Goal: Check status: Check status

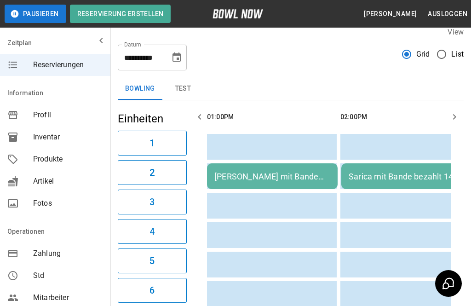
click at [293, 173] on div "[PERSON_NAME] mit Bande bezahlt 13-14" at bounding box center [272, 176] width 116 height 10
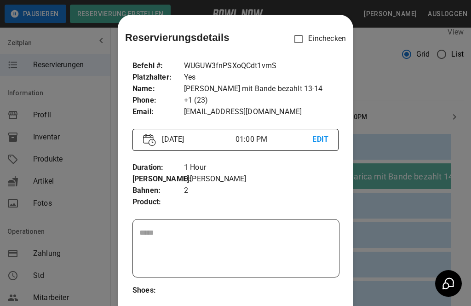
scroll to position [15, 0]
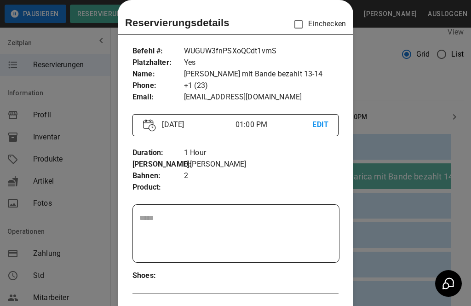
click at [403, 259] on div at bounding box center [235, 153] width 471 height 306
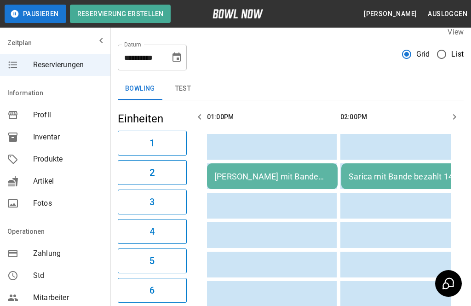
click at [288, 180] on div "[PERSON_NAME] mit Bande bezahlt 13-14" at bounding box center [272, 176] width 116 height 10
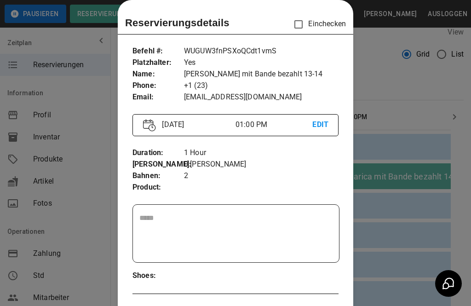
click at [399, 237] on div at bounding box center [235, 153] width 471 height 306
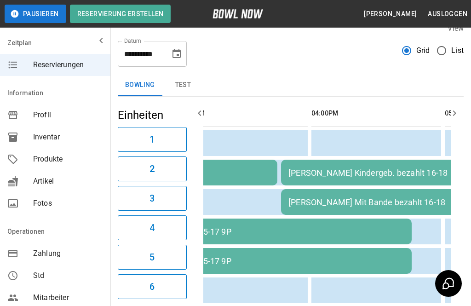
scroll to position [0, 339]
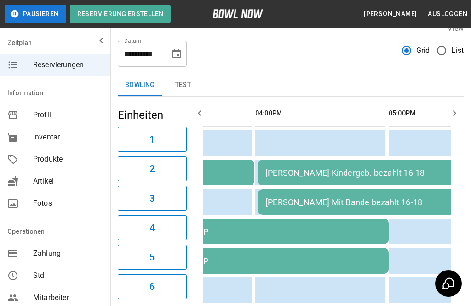
click at [397, 172] on div "[PERSON_NAME] Kindergeb. bezahlt 16-18" at bounding box center [390, 173] width 250 height 10
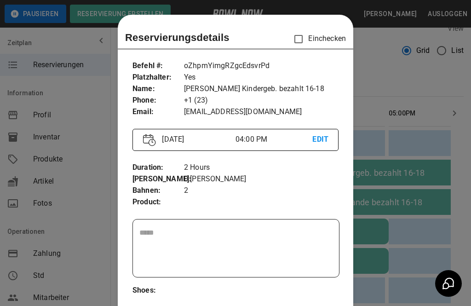
scroll to position [15, 0]
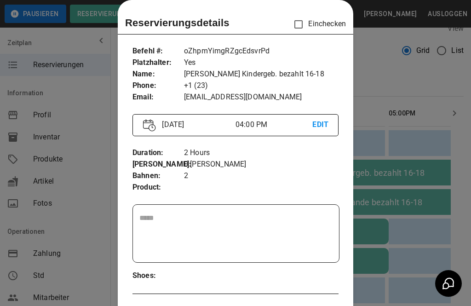
click at [440, 231] on div at bounding box center [235, 153] width 471 height 306
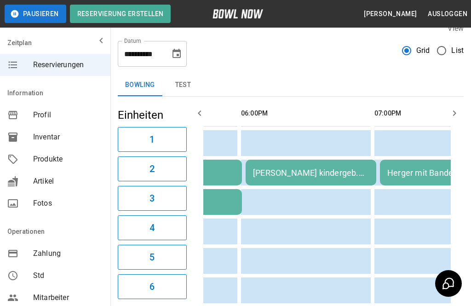
scroll to position [0, 639]
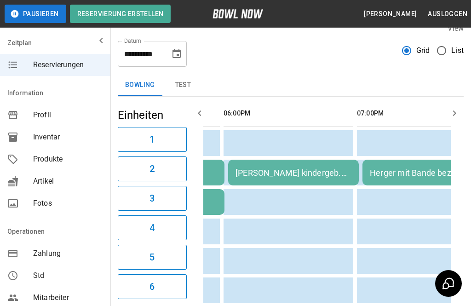
click at [291, 180] on td "[PERSON_NAME] kindergeb. bezahlt 18-19" at bounding box center [293, 172] width 131 height 26
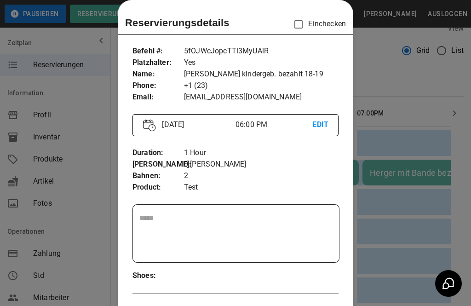
click at [423, 233] on div at bounding box center [235, 153] width 471 height 306
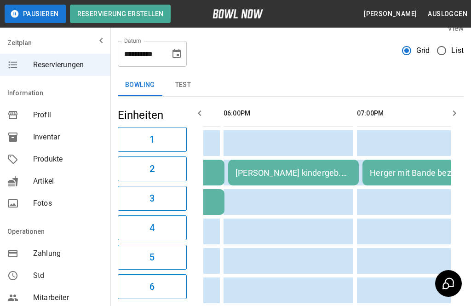
click at [292, 185] on td "[PERSON_NAME] kindergeb. bezahlt 18-19" at bounding box center [293, 172] width 131 height 26
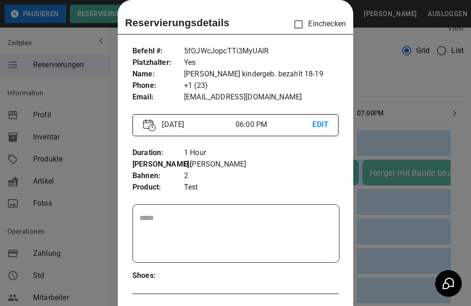
click at [411, 245] on div at bounding box center [235, 153] width 471 height 306
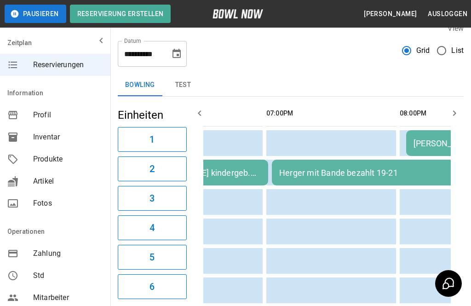
scroll to position [0, 740]
click at [385, 172] on div "Herger mit Bande bezahlt 19-21" at bounding box center [404, 173] width 250 height 10
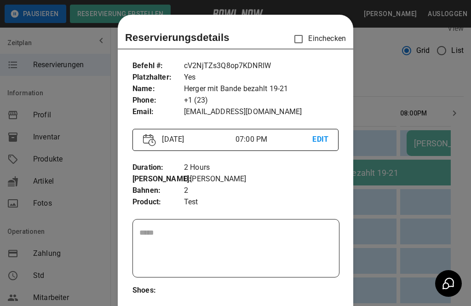
scroll to position [15, 0]
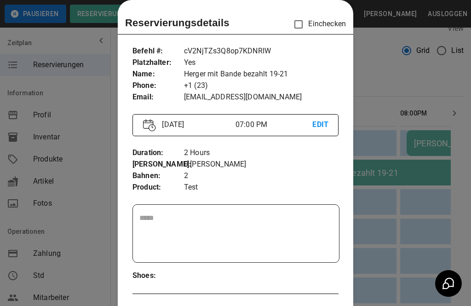
click at [408, 271] on div at bounding box center [235, 153] width 471 height 306
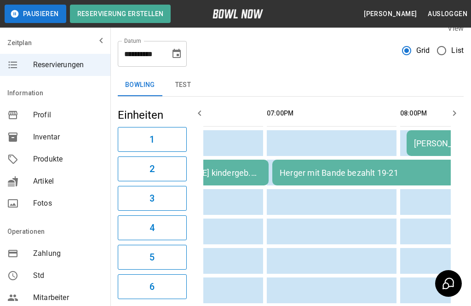
click at [393, 279] on td "sticky table" at bounding box center [388, 290] width 30 height 26
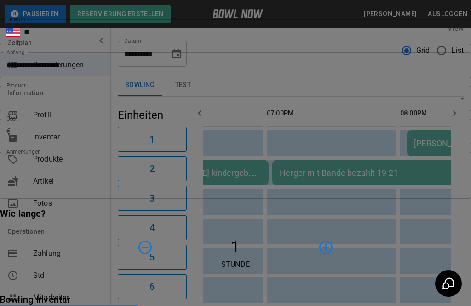
click at [420, 265] on div "**********" at bounding box center [235, 153] width 471 height 306
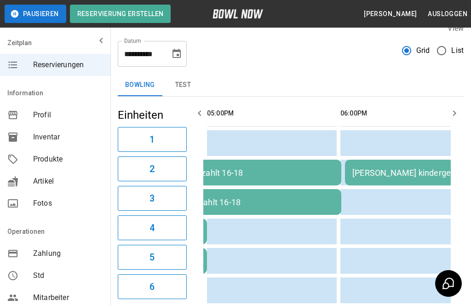
scroll to position [0, 384]
